Goal: Task Accomplishment & Management: Manage account settings

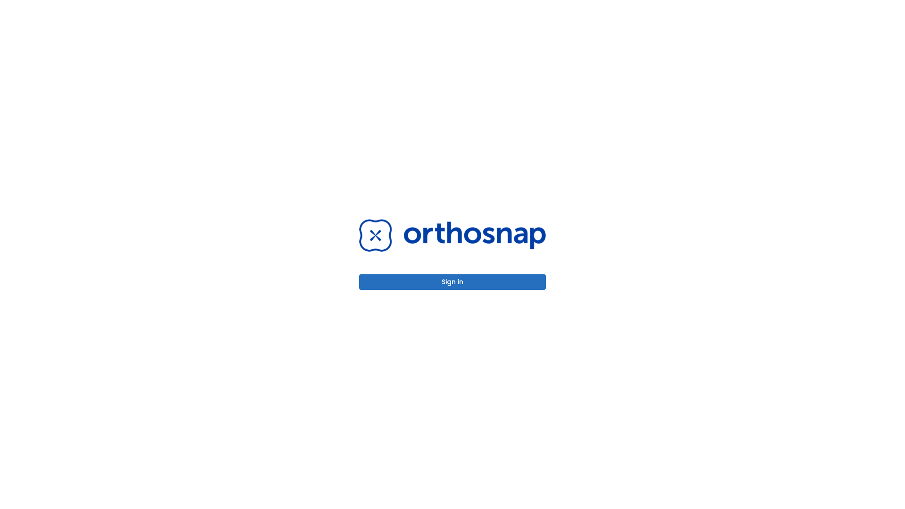
click at [452, 282] on button "Sign in" at bounding box center [452, 282] width 187 height 16
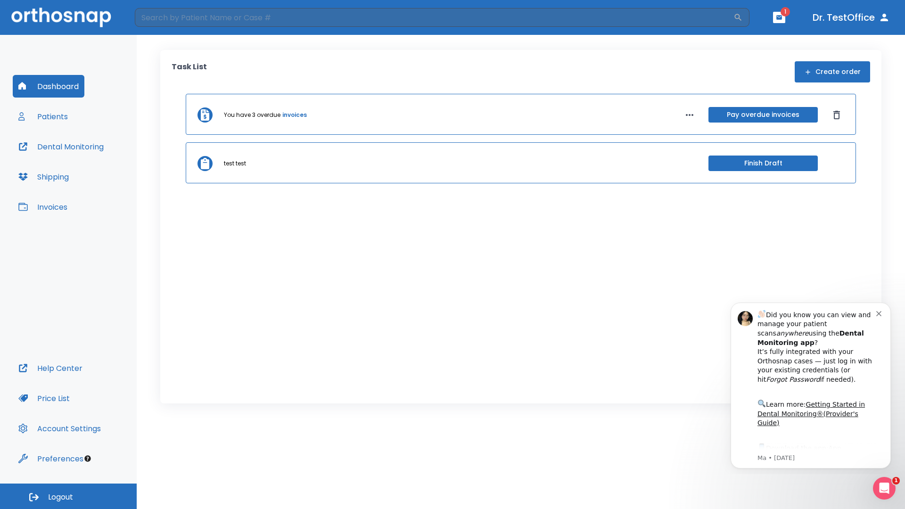
click at [68, 496] on span "Logout" at bounding box center [60, 497] width 25 height 10
